Goal: Information Seeking & Learning: Find specific page/section

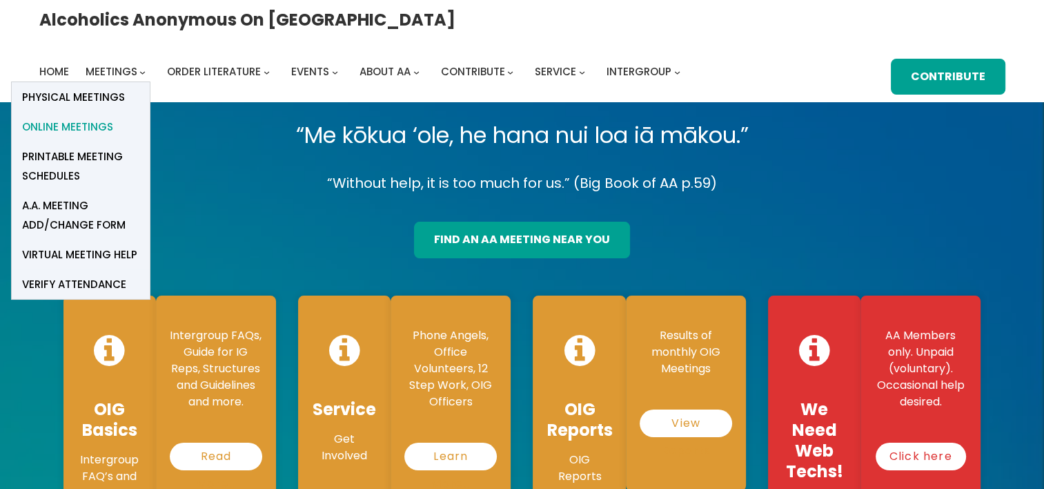
click at [113, 117] on span "Online Meetings" at bounding box center [67, 126] width 91 height 19
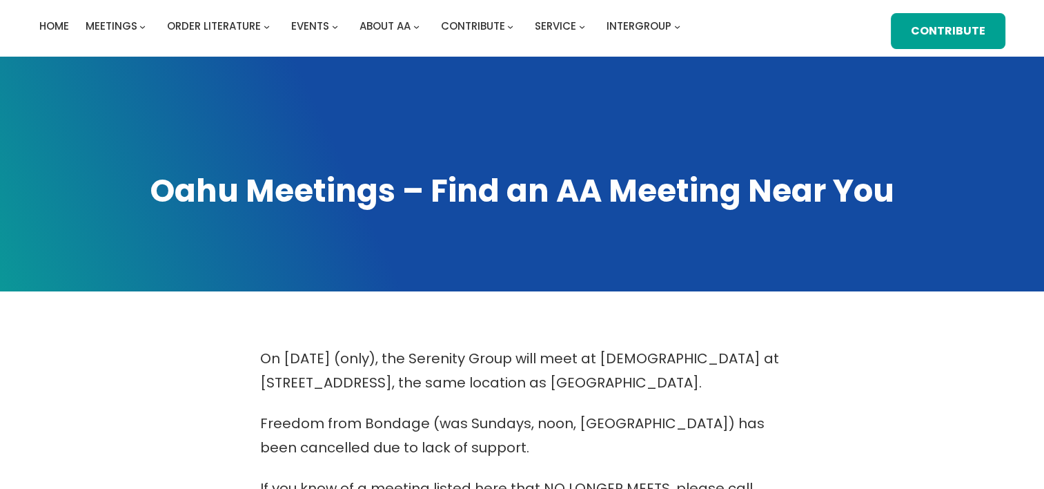
scroll to position [483, 0]
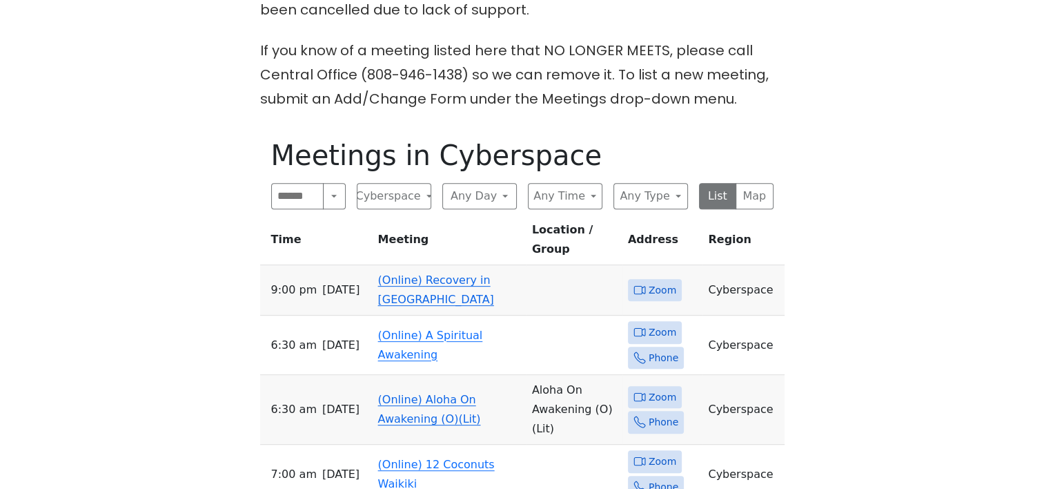
click at [451, 273] on link "(Online) Recovery in [GEOGRAPHIC_DATA]" at bounding box center [436, 289] width 116 height 32
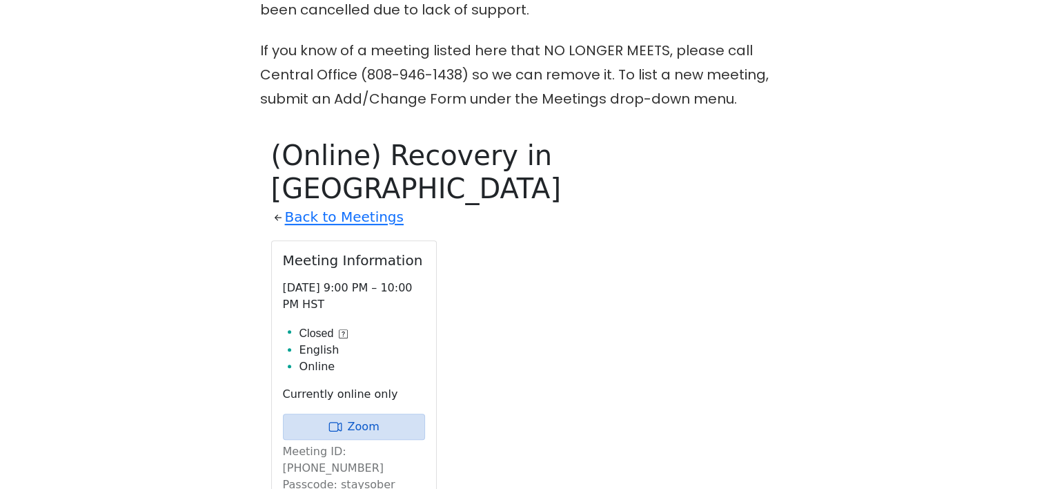
scroll to position [611, 0]
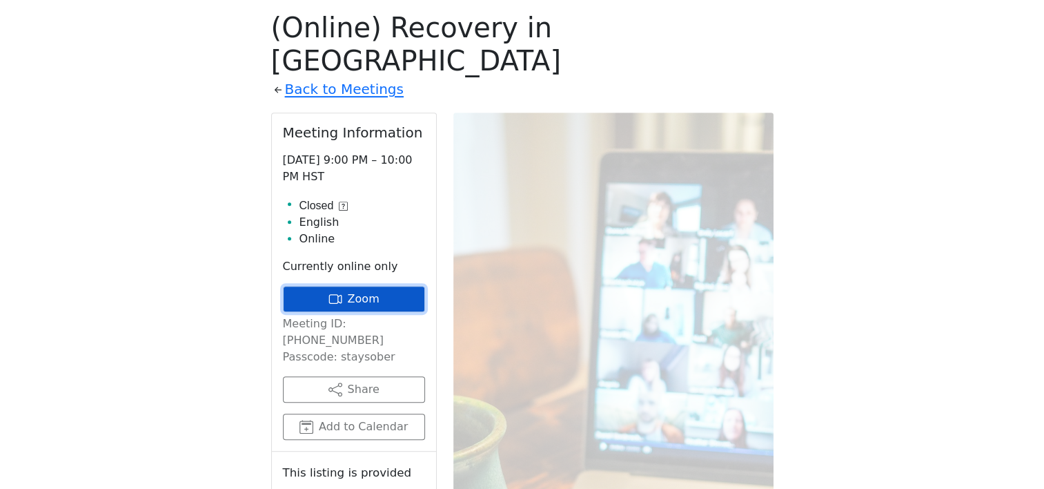
click at [364, 286] on link "Zoom" at bounding box center [354, 299] width 142 height 26
